Goal: Transaction & Acquisition: Purchase product/service

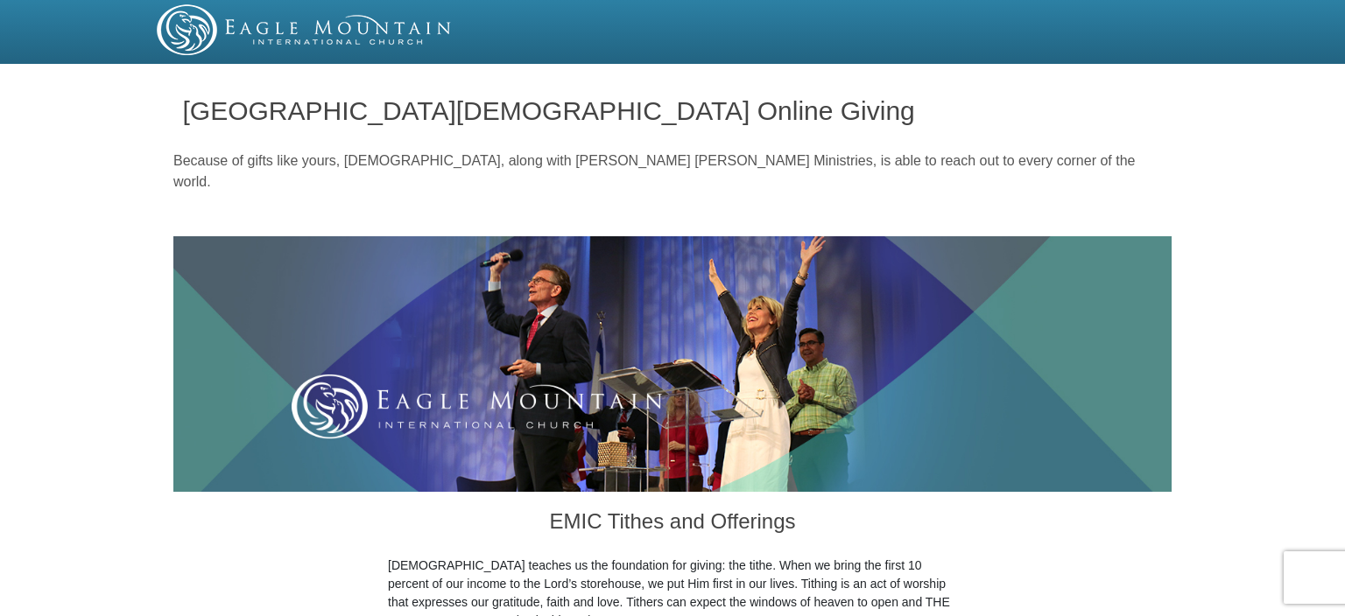
drag, startPoint x: 1244, startPoint y: 175, endPoint x: 1229, endPoint y: 216, distance: 44.1
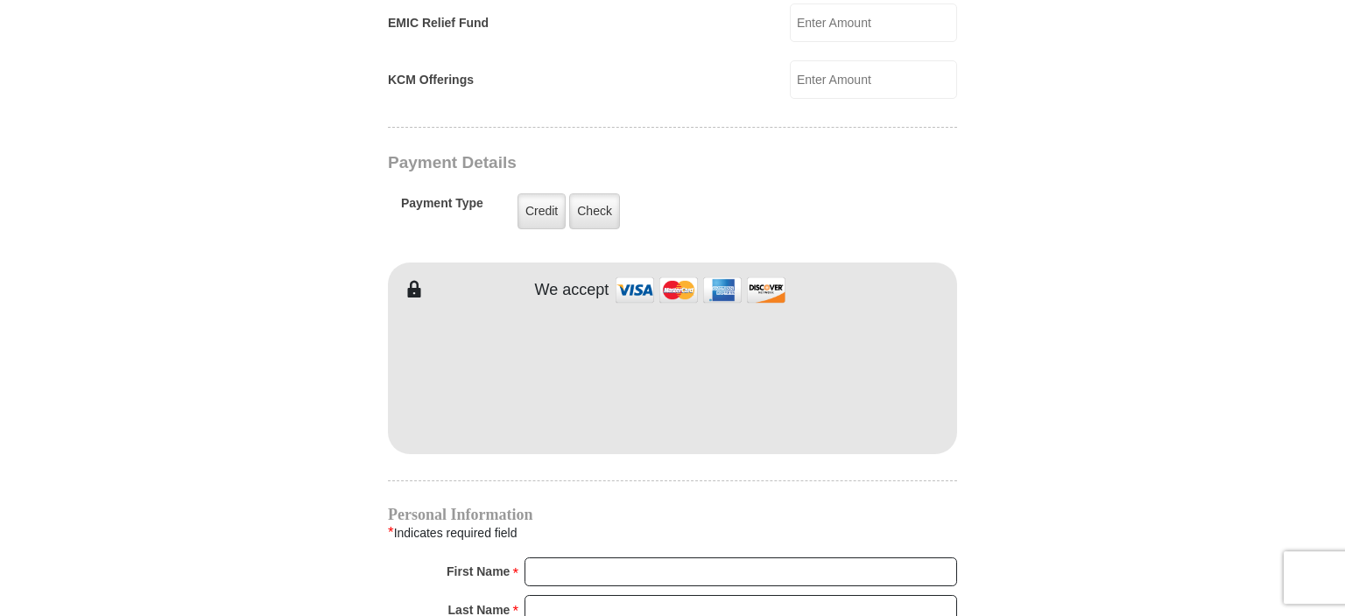
drag, startPoint x: 1221, startPoint y: 231, endPoint x: 1215, endPoint y: 198, distance: 33.7
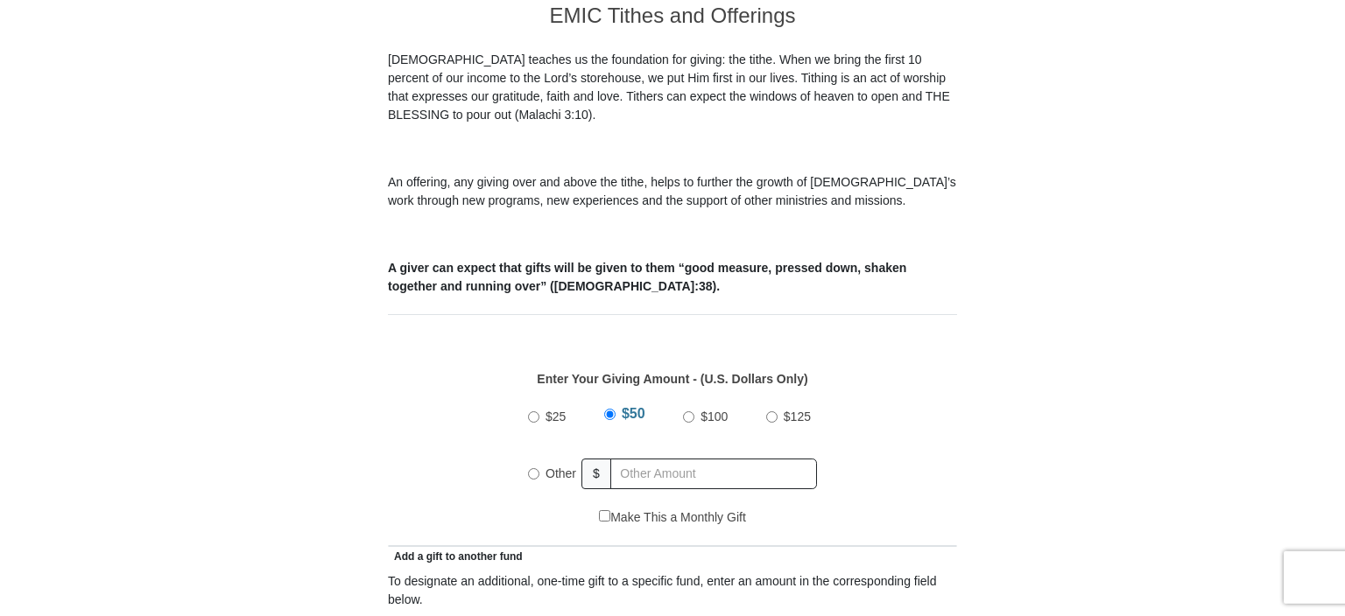
scroll to position [506, 0]
click at [532, 469] on input "Other" at bounding box center [533, 474] width 11 height 11
radio input "true"
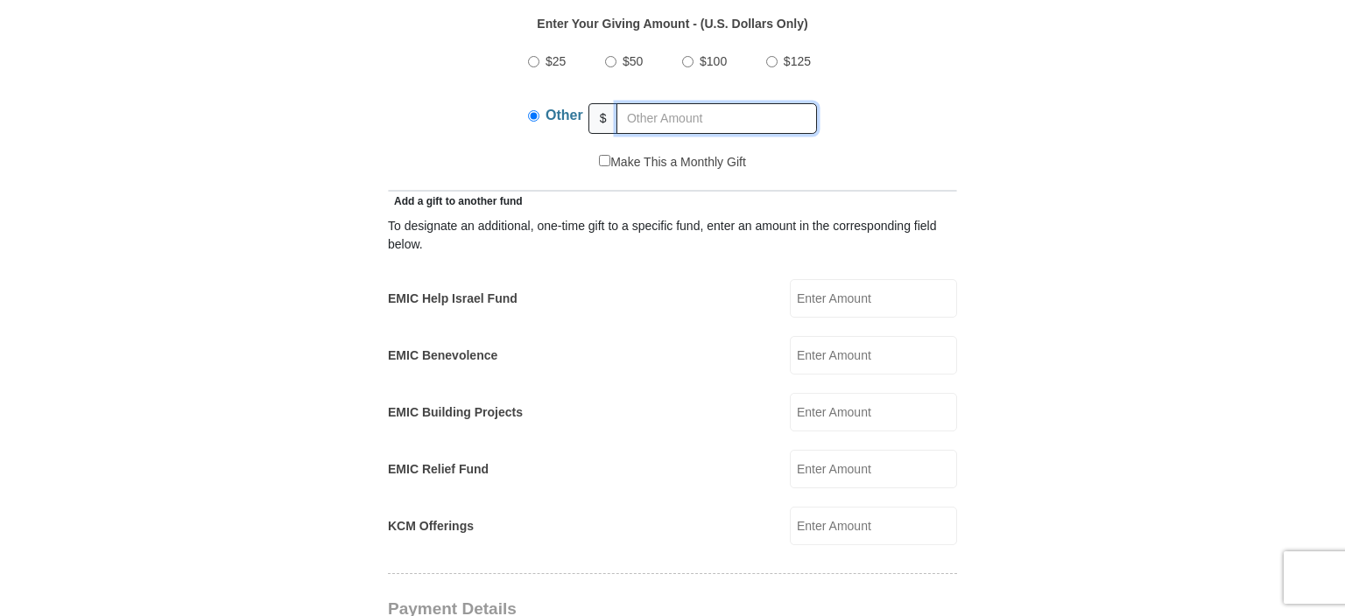
scroll to position [858, 0]
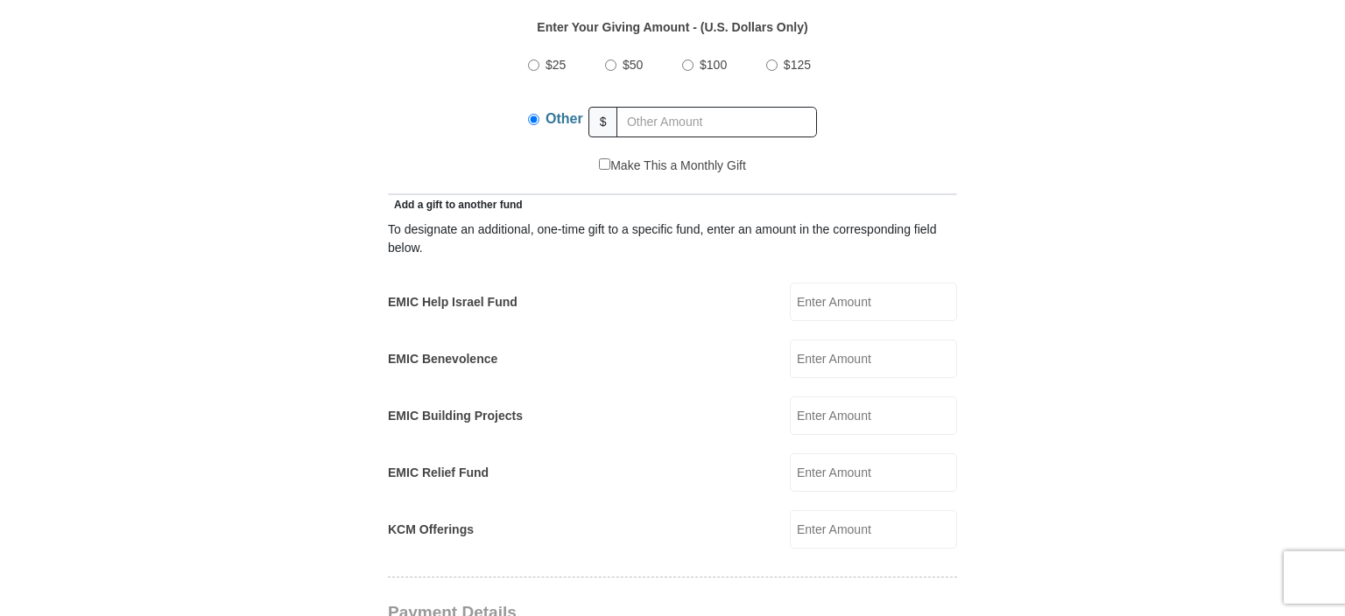
click at [856, 283] on input "EMIC Help Israel Fund" at bounding box center [873, 302] width 167 height 39
click at [910, 283] on input "100" at bounding box center [873, 302] width 167 height 39
type input "100"
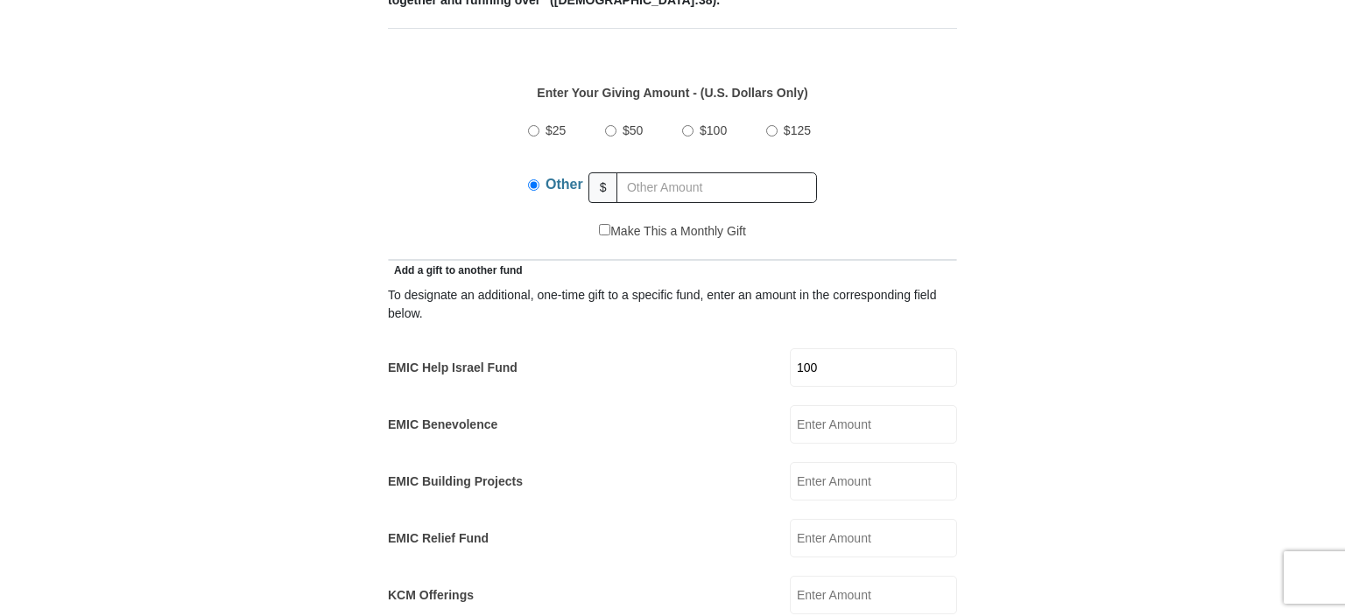
scroll to position [791, 0]
click at [720, 174] on input "text" at bounding box center [716, 189] width 201 height 31
type input "243"
click at [1015, 165] on form "[GEOGRAPHIC_DATA][DEMOGRAPHIC_DATA] Online Giving Because of gifts like yours, …" at bounding box center [672, 574] width 998 height 2590
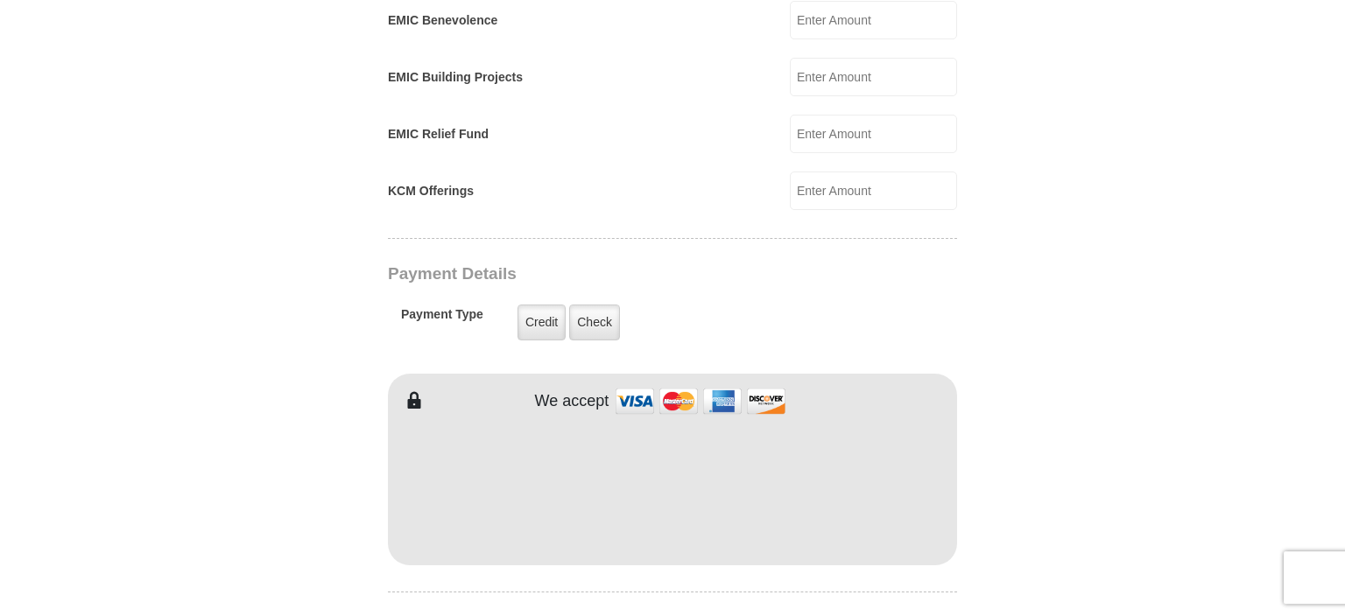
scroll to position [1194, 0]
click at [541, 308] on label "Credit" at bounding box center [542, 326] width 48 height 36
click at [0, 0] on input "Credit" at bounding box center [0, 0] width 0 height 0
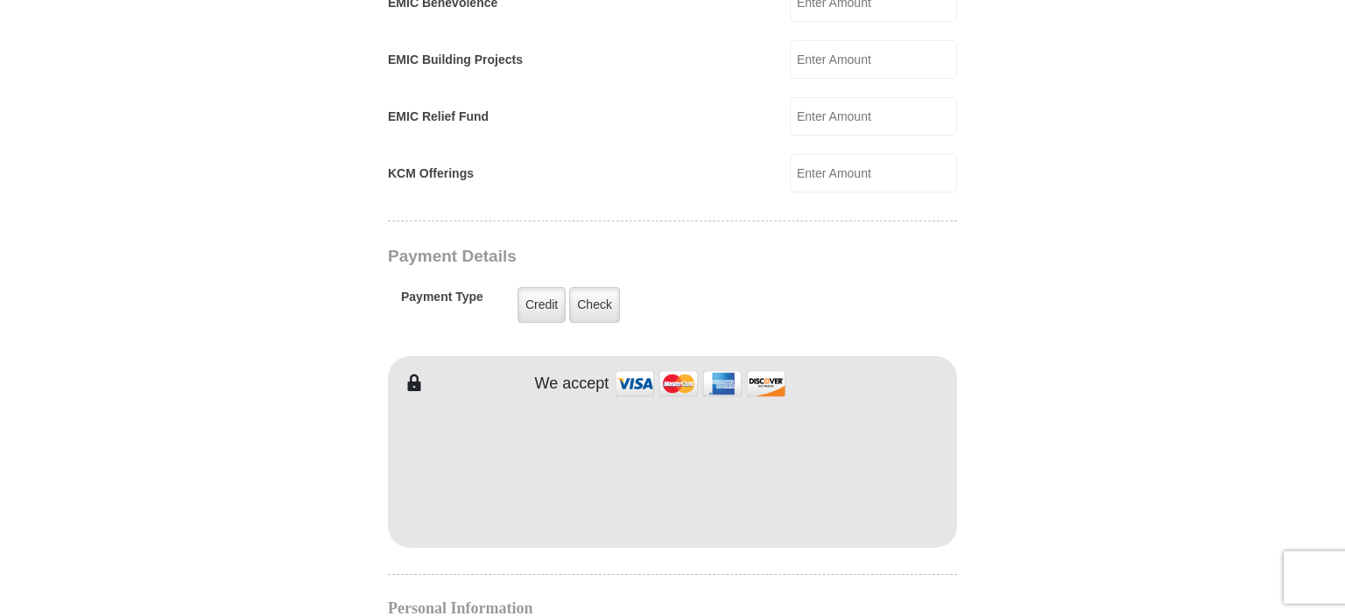
scroll to position [1288, 0]
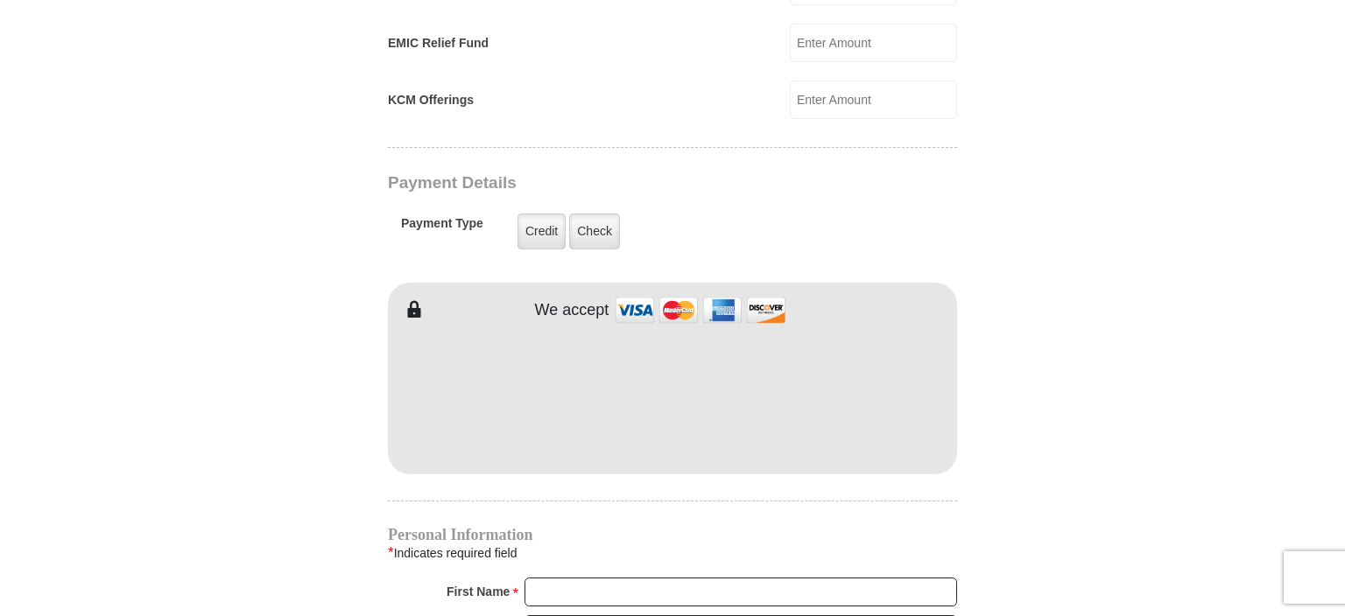
drag, startPoint x: 1082, startPoint y: 328, endPoint x: 1087, endPoint y: 344, distance: 16.6
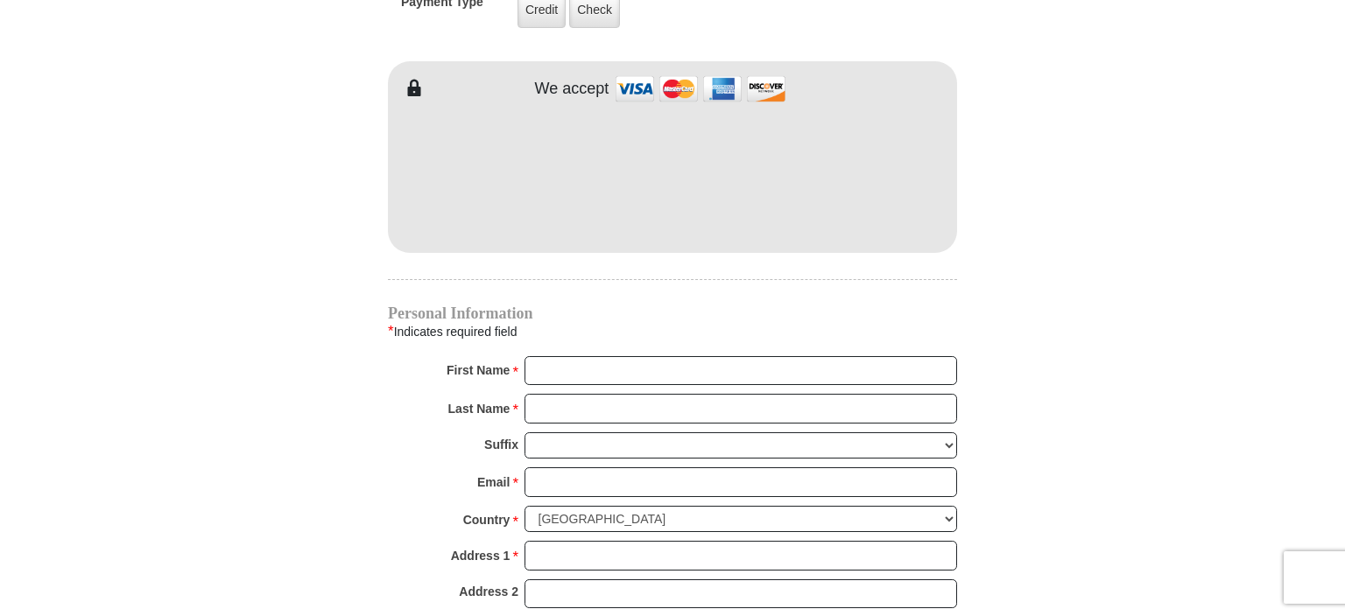
scroll to position [1530, 0]
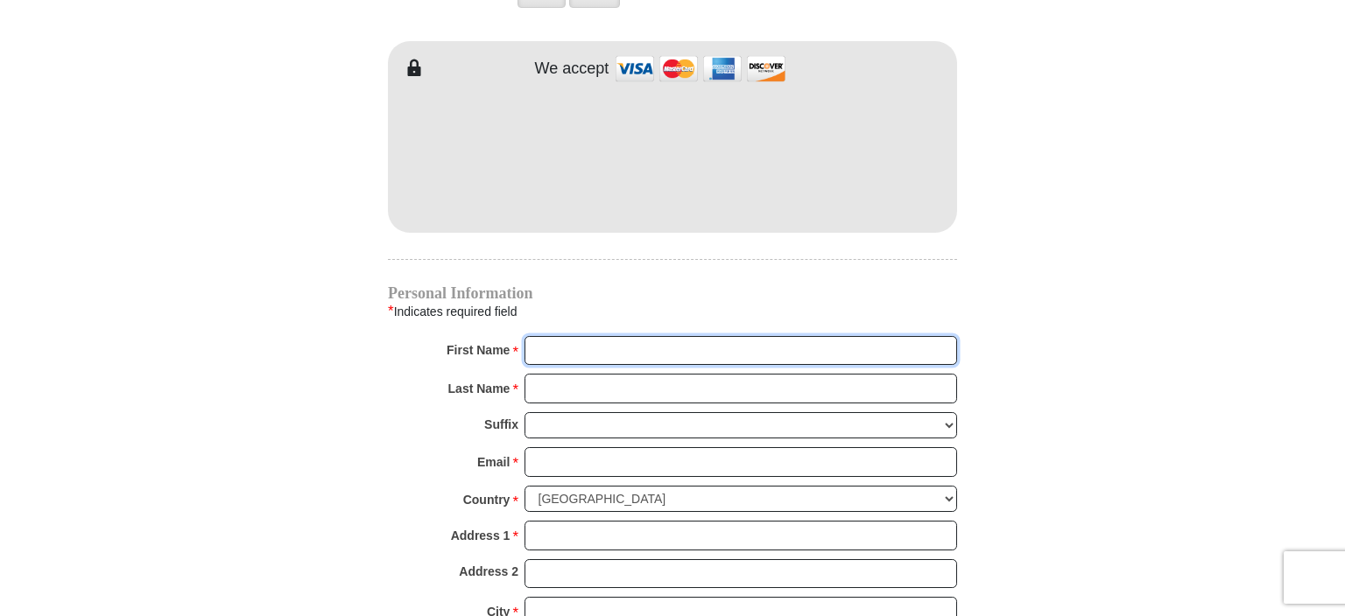
click at [586, 336] on input "First Name *" at bounding box center [741, 351] width 433 height 30
click at [587, 336] on input "D" at bounding box center [741, 351] width 433 height 30
click at [588, 336] on input "[PERSON_NAME]" at bounding box center [741, 351] width 433 height 30
type input "[PERSON_NAME]"
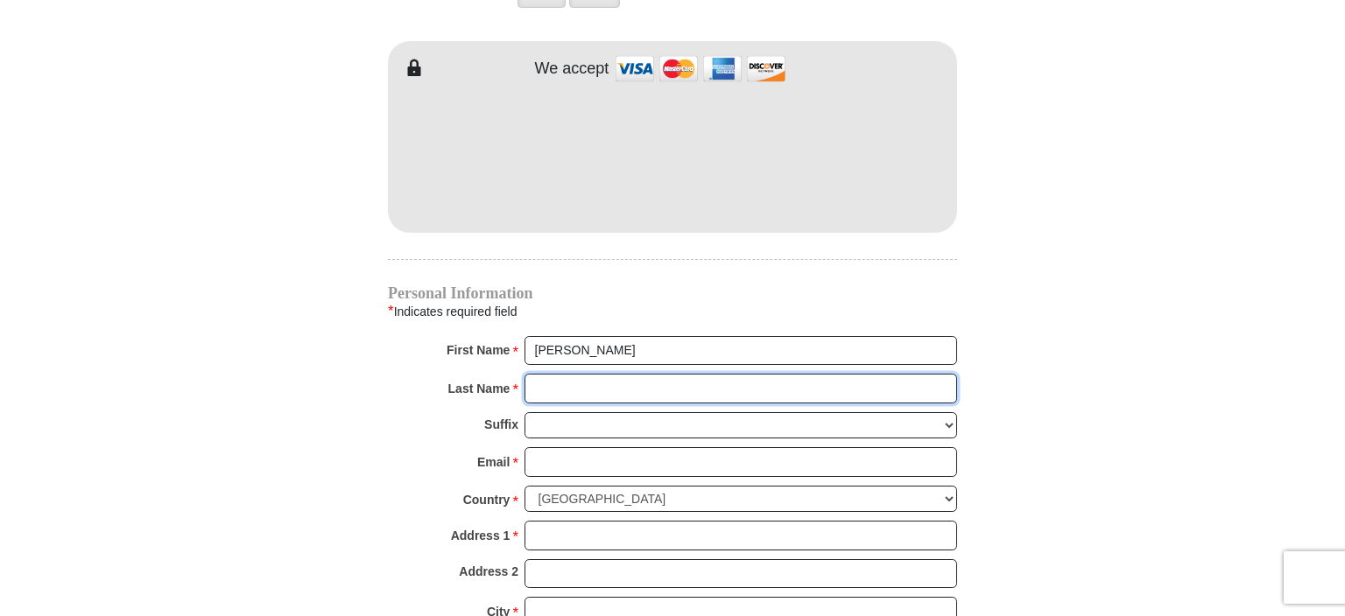
click at [554, 374] on input "Last Name *" at bounding box center [741, 389] width 433 height 30
click at [555, 374] on input "R" at bounding box center [741, 389] width 433 height 30
type input "[PERSON_NAME]"
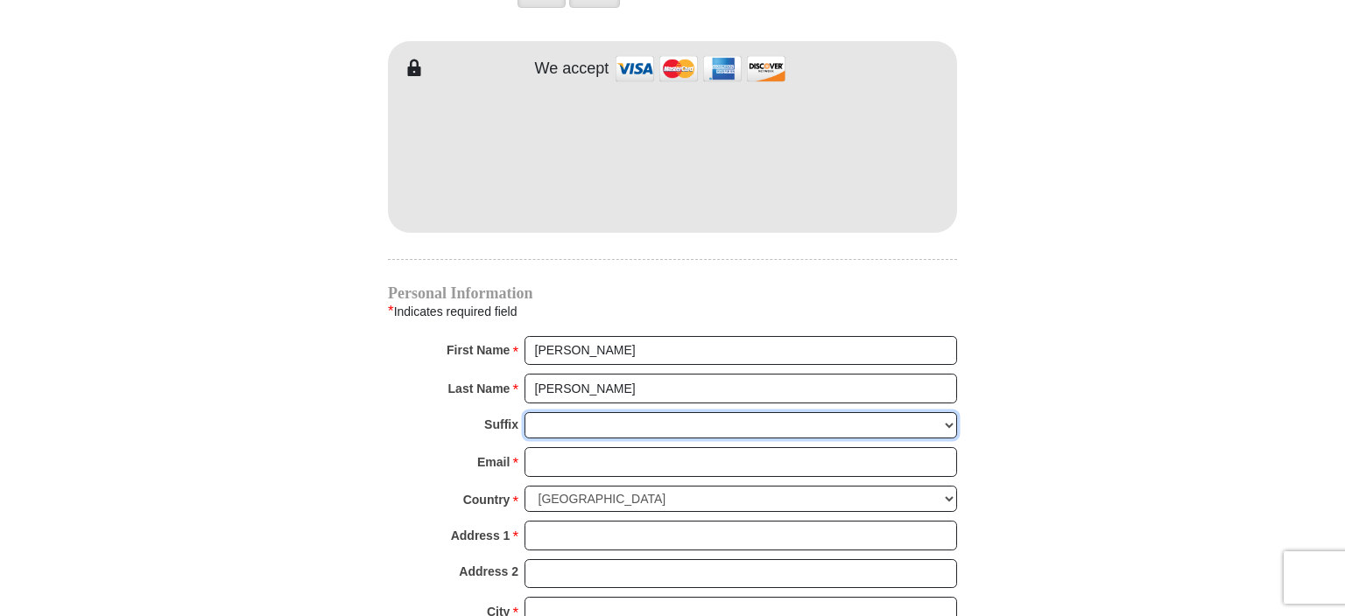
click at [525, 412] on select "[PERSON_NAME] I II III IV V VI" at bounding box center [741, 425] width 433 height 27
select select "Sr"
click option "Sr" at bounding box center [0, 0] width 0 height 0
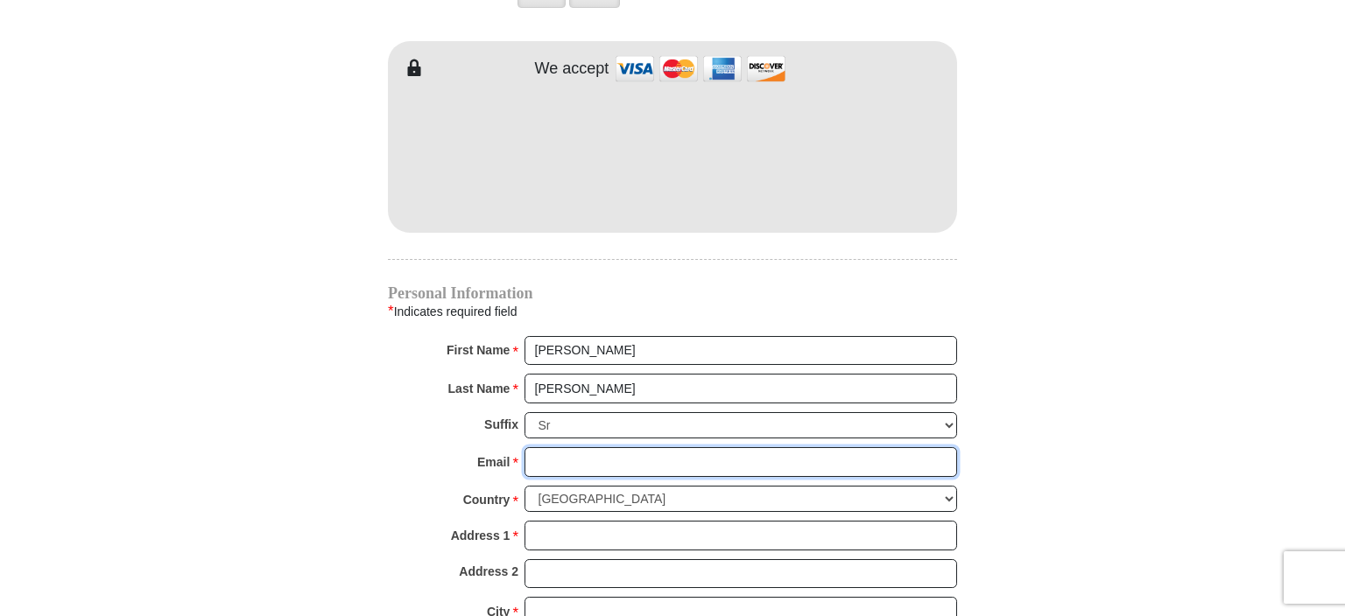
click at [581, 447] on input "Email *" at bounding box center [741, 462] width 433 height 30
type input "[EMAIL_ADDRESS][DOMAIN_NAME]"
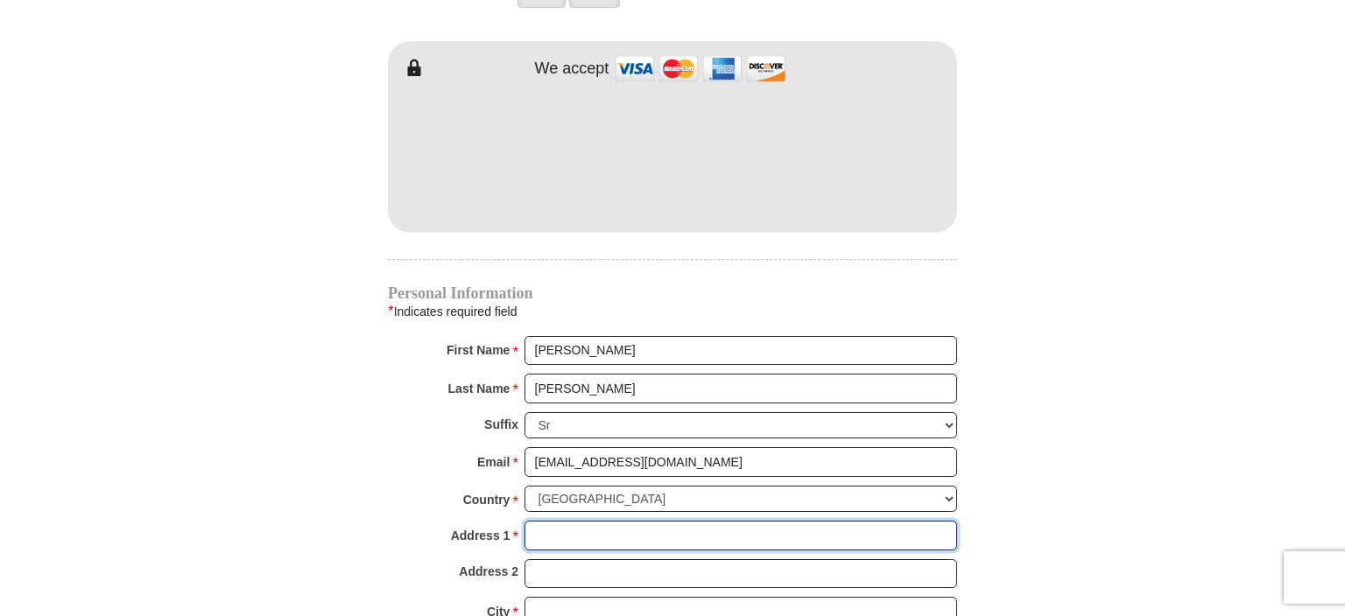
click at [597, 521] on input "Address 1 *" at bounding box center [741, 536] width 433 height 30
click at [623, 521] on input "PO BOX 118" at bounding box center [741, 536] width 433 height 30
type input "PO BOX 118"
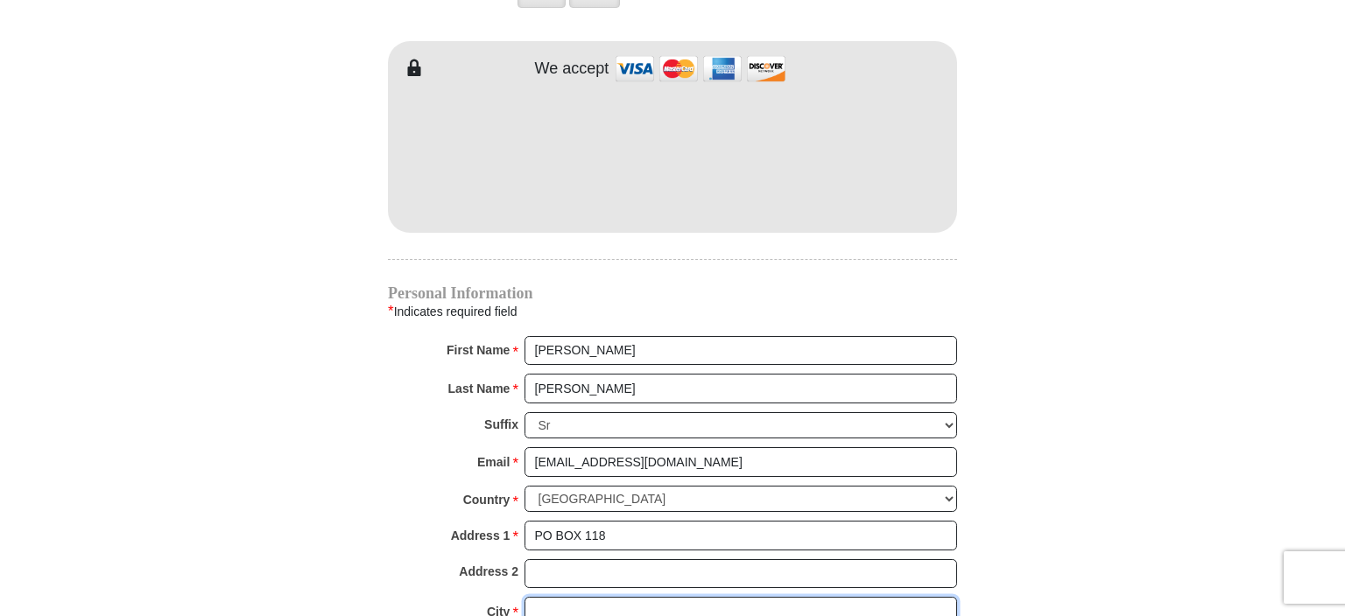
click at [567, 597] on input "City *" at bounding box center [741, 612] width 433 height 30
click at [624, 597] on input "[PERSON_NAME]" at bounding box center [741, 612] width 433 height 30
type input "[PERSON_NAME]"
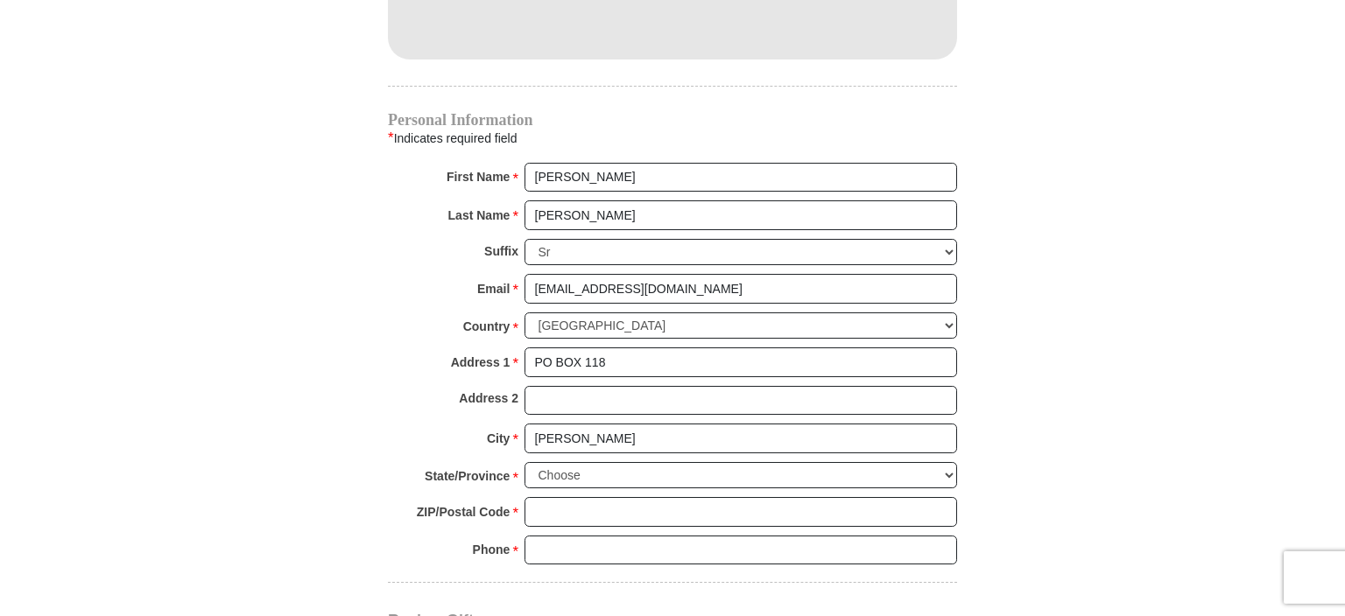
scroll to position [1709, 0]
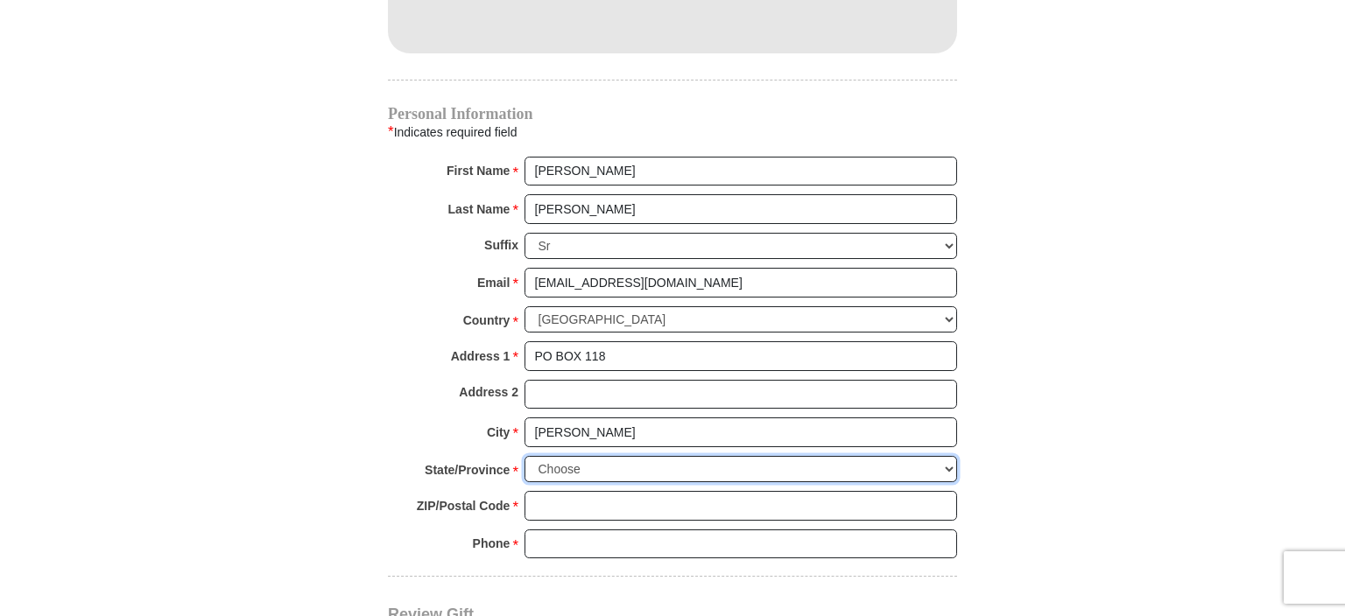
click at [525, 456] on select "Choose Alabama Alaska American Samoa Arizona Arkansas Armed Forces Americas Arm…" at bounding box center [741, 469] width 433 height 27
select select "WA"
click option "Washington" at bounding box center [0, 0] width 0 height 0
click at [580, 456] on select "Choose Alabama Alaska American Samoa Arizona Arkansas Armed Forces Americas Arm…" at bounding box center [741, 469] width 433 height 27
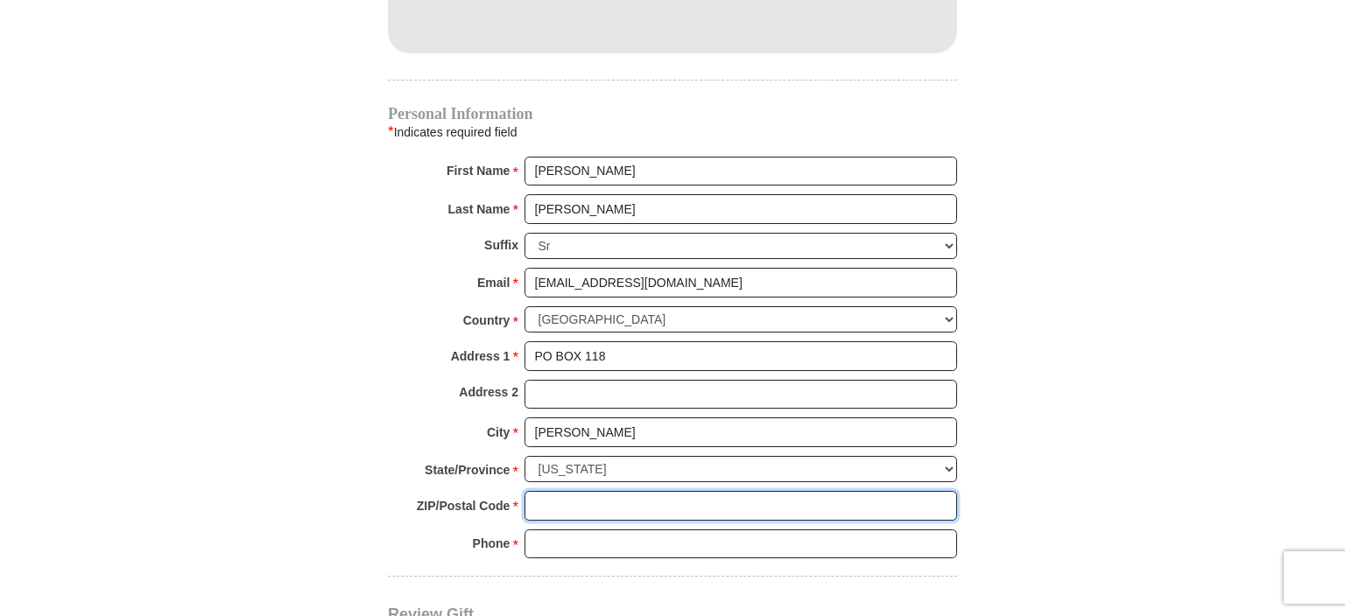
click at [577, 491] on input "ZIP/Postal Code *" at bounding box center [741, 506] width 433 height 30
click at [607, 491] on input "98557" at bounding box center [741, 506] width 433 height 30
type input "98557"
click at [567, 530] on input "Phone * *" at bounding box center [741, 545] width 433 height 30
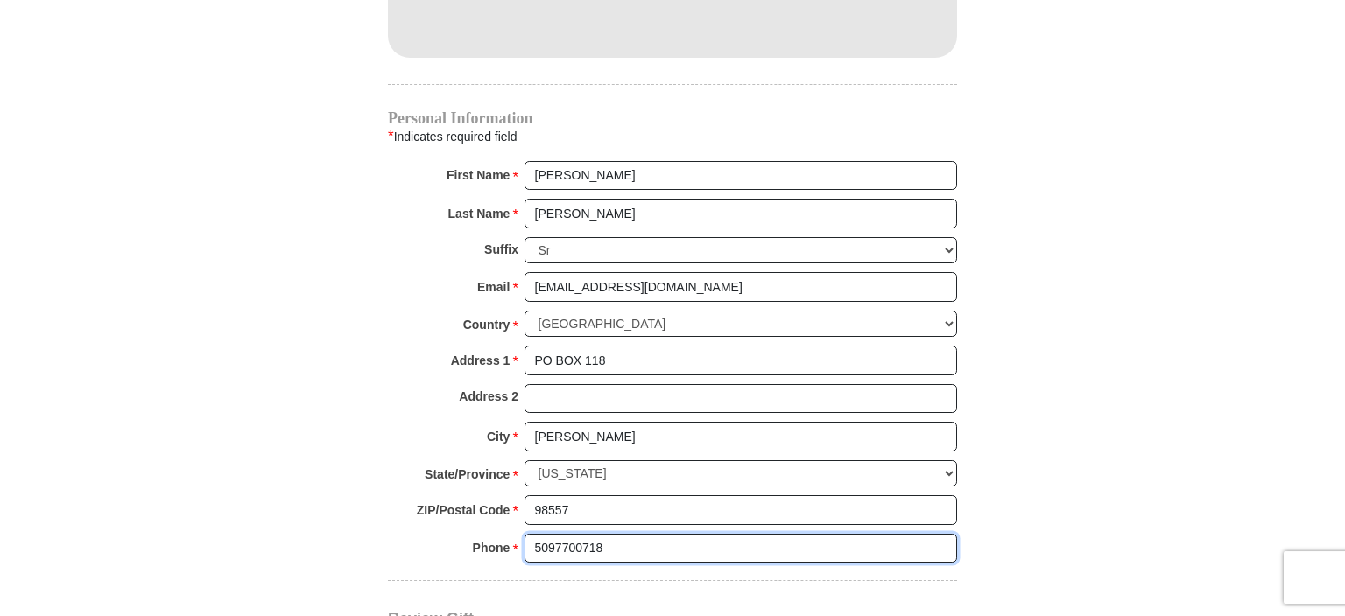
scroll to position [1707, 0]
type input "5097700718"
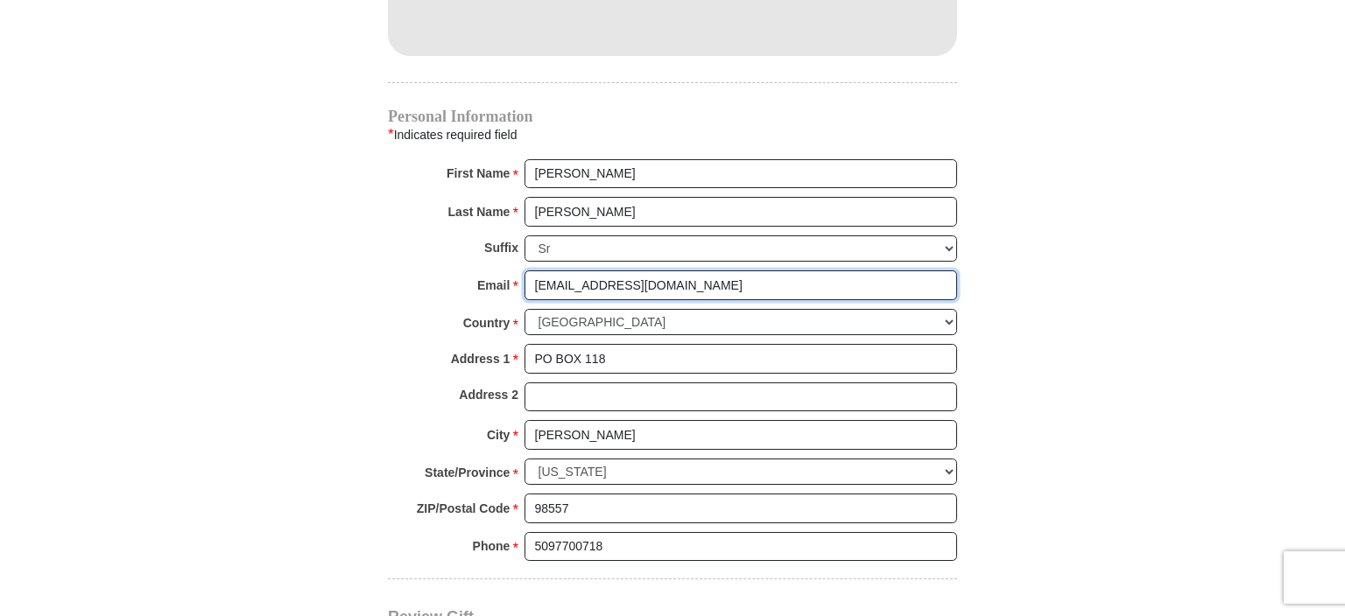
click at [555, 271] on input "wifeommy2@gmail.com" at bounding box center [741, 286] width 433 height 30
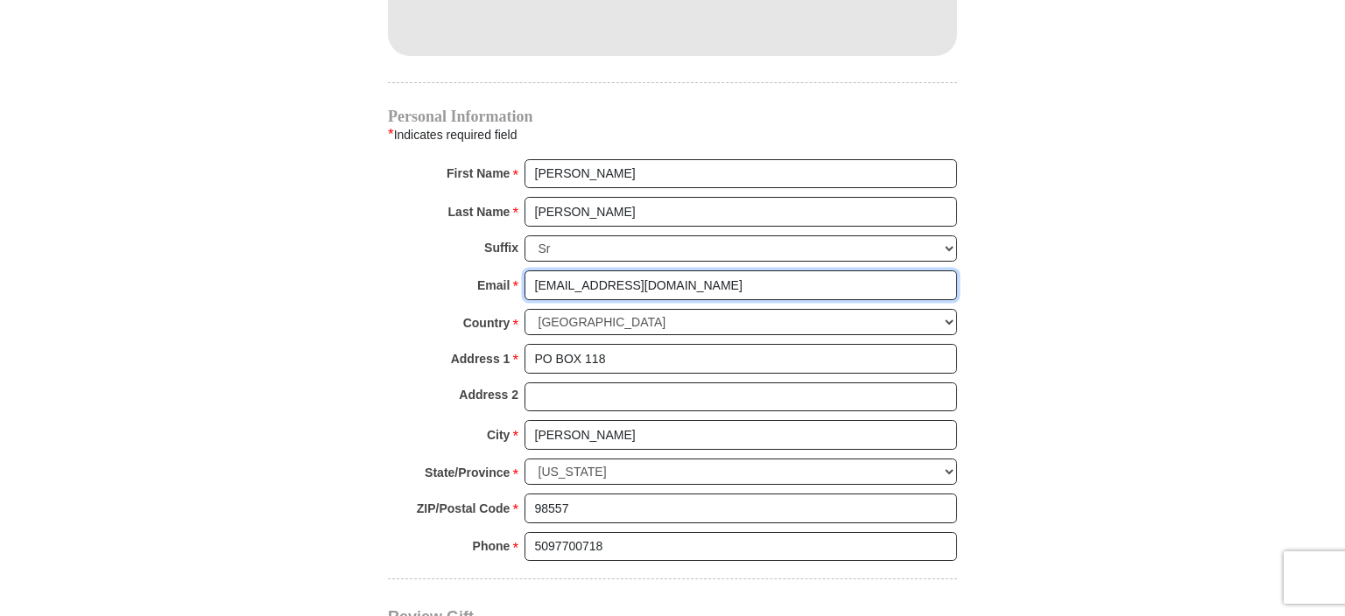
click at [566, 271] on input "wifeMommy2@gmail.com" at bounding box center [741, 286] width 433 height 30
type input "wifeMommy2@gmail.com"
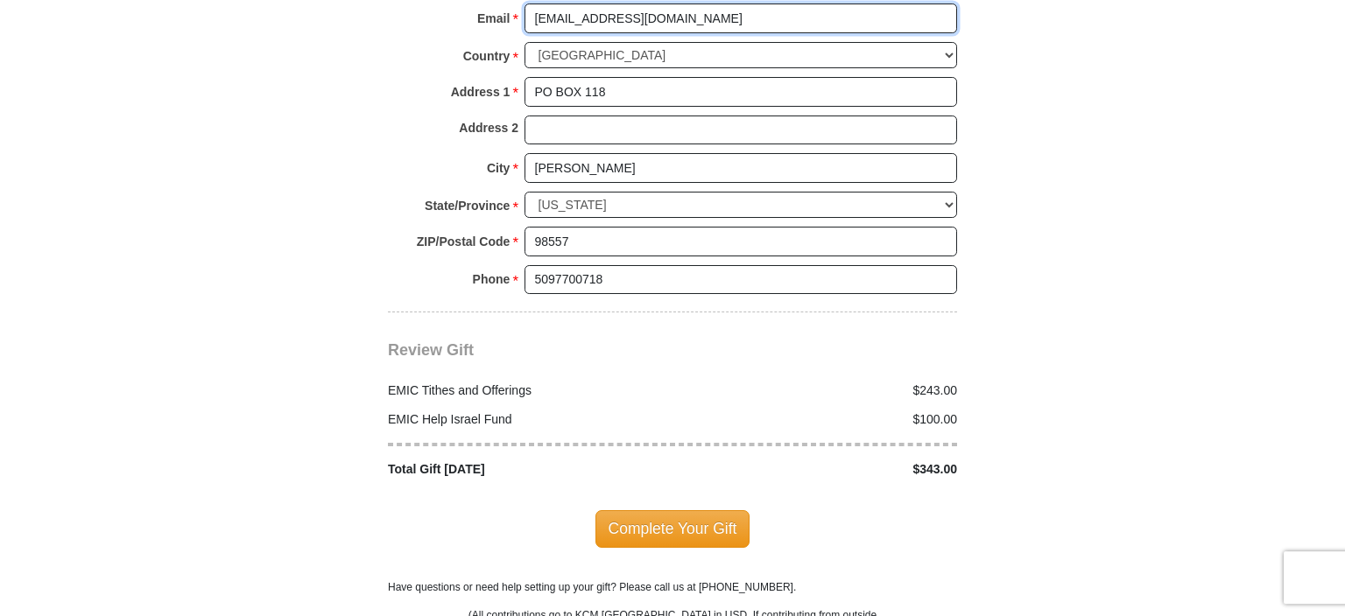
scroll to position [1991, 0]
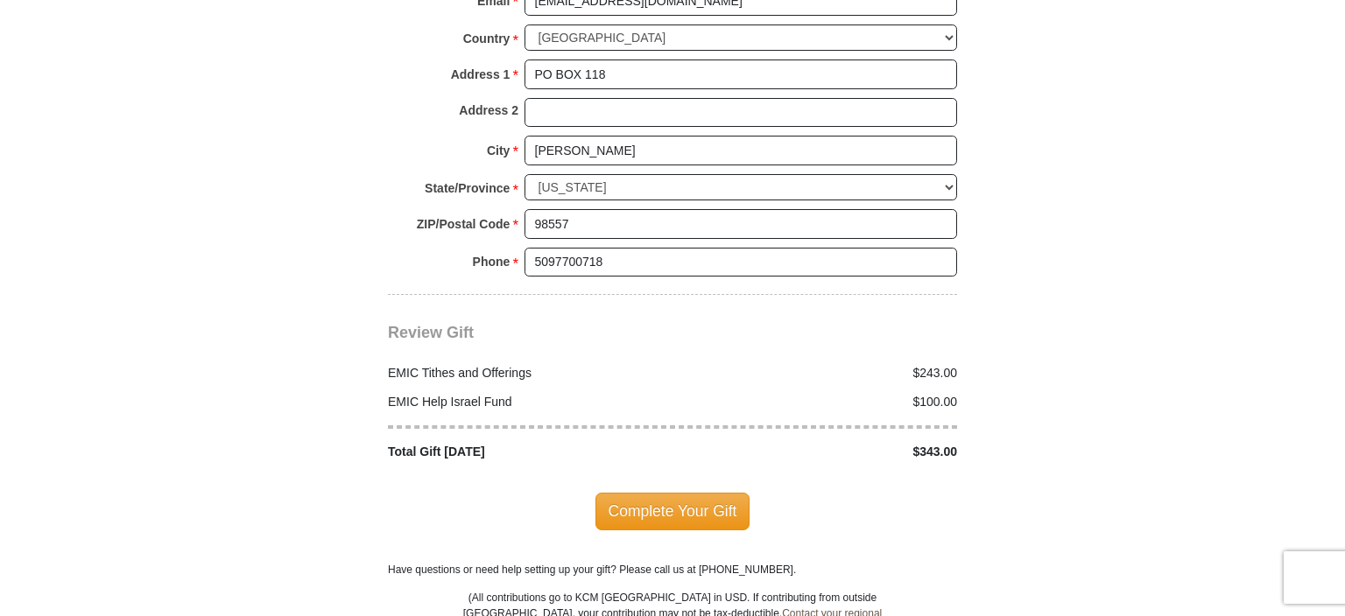
click at [659, 493] on span "Complete Your Gift" at bounding box center [672, 511] width 155 height 37
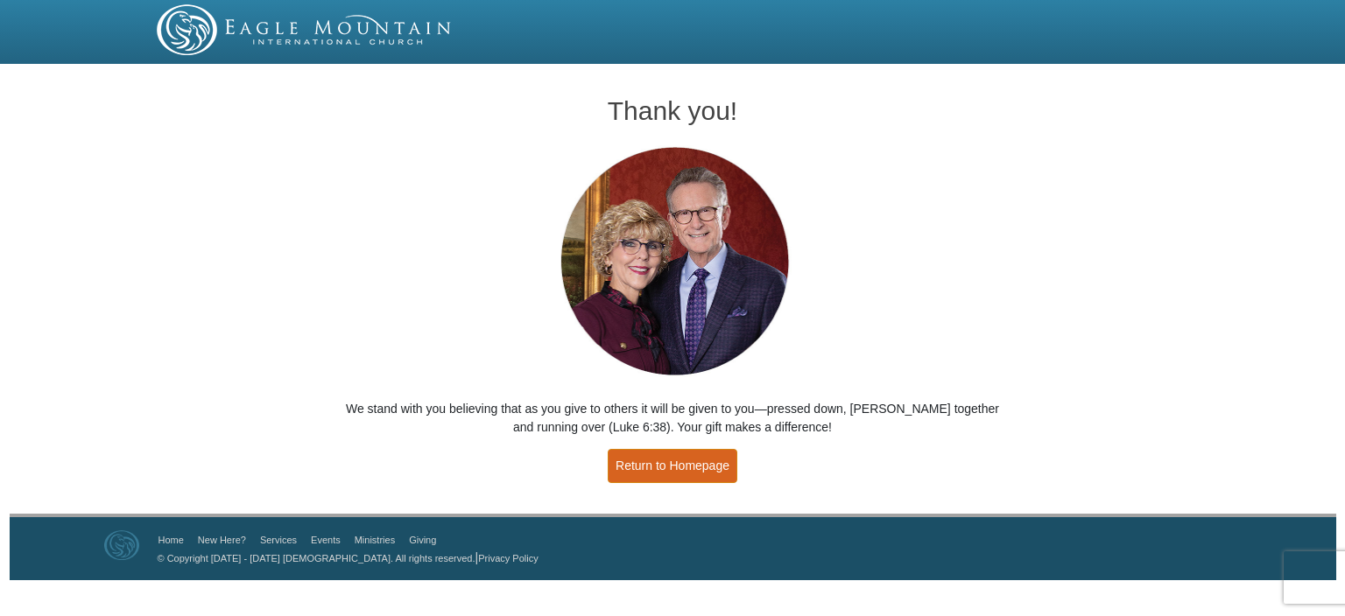
click at [653, 463] on link "Return to Homepage" at bounding box center [673, 466] width 130 height 34
